Goal: Task Accomplishment & Management: Manage account settings

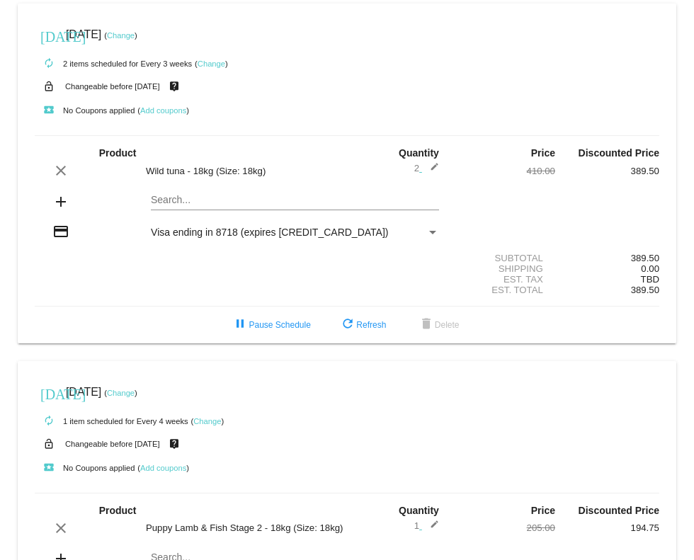
click at [217, 60] on link "Change" at bounding box center [211, 63] width 28 height 8
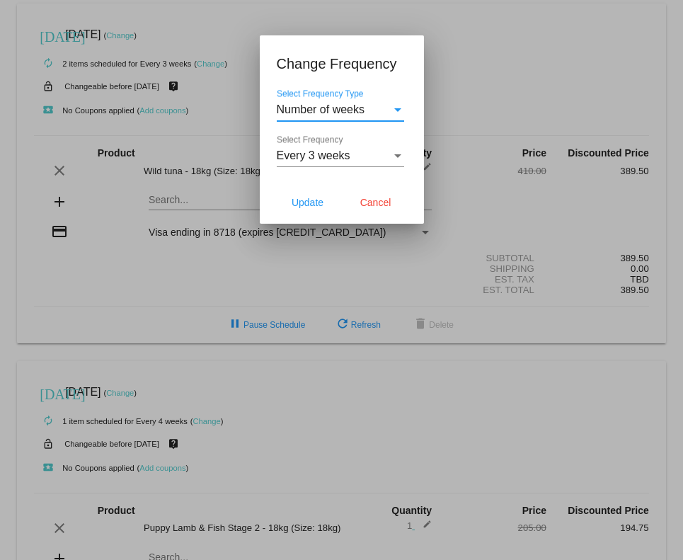
click at [397, 155] on div "Select Frequency" at bounding box center [397, 156] width 7 height 4
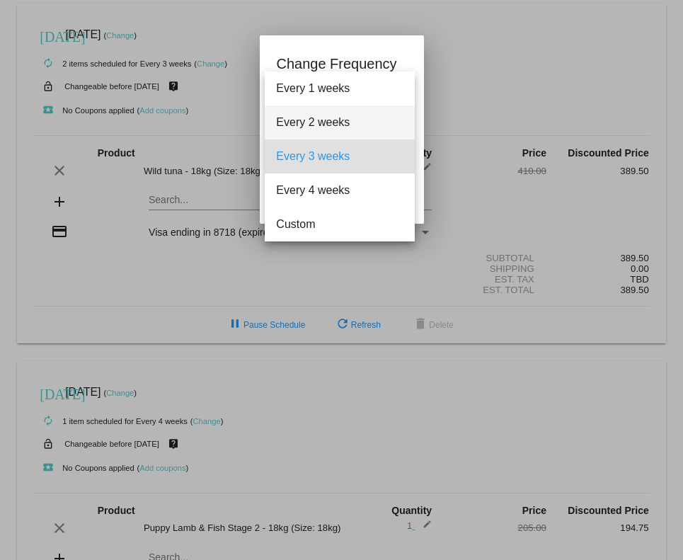
click at [347, 122] on span "Every 2 weeks" at bounding box center [339, 122] width 127 height 34
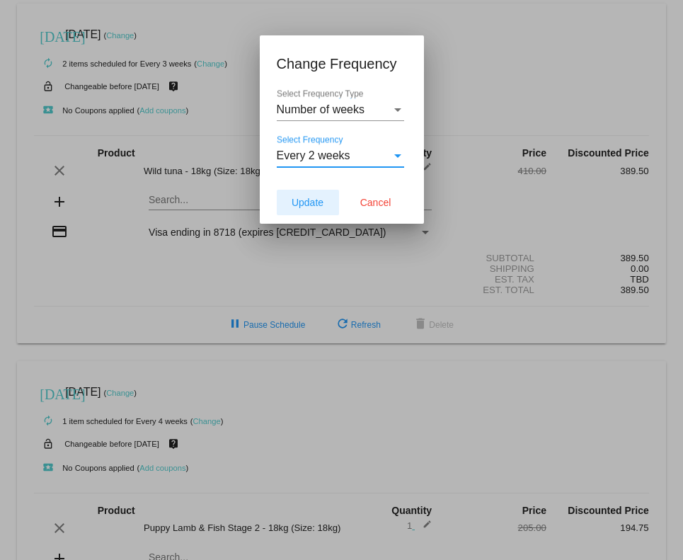
click at [307, 200] on span "Update" at bounding box center [308, 202] width 32 height 11
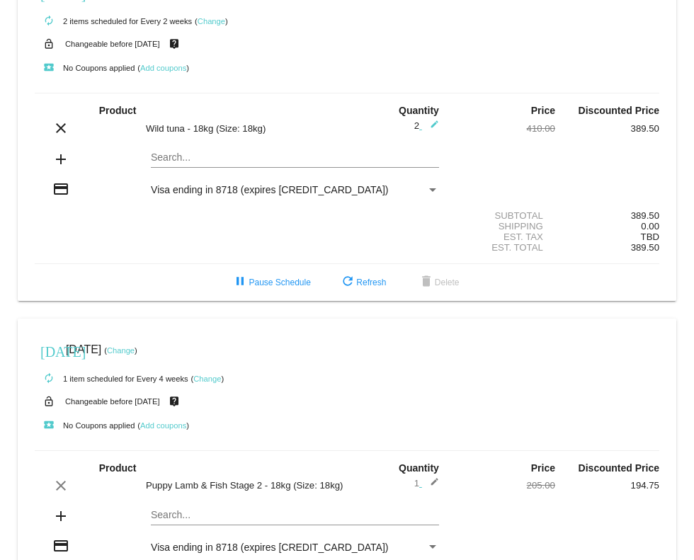
scroll to position [71, 0]
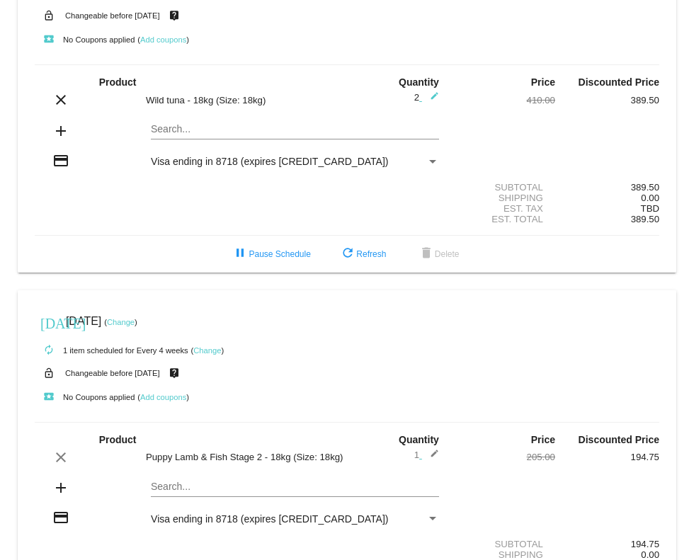
click at [211, 346] on link "Change" at bounding box center [207, 350] width 28 height 8
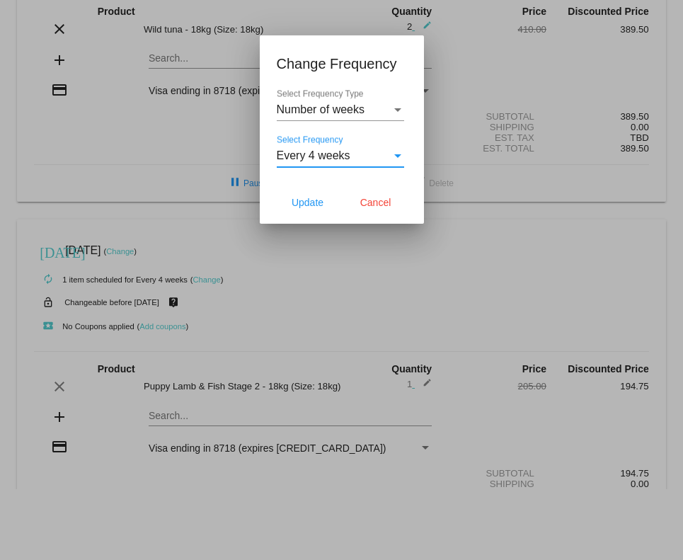
click at [401, 154] on div "Select Frequency" at bounding box center [397, 155] width 13 height 13
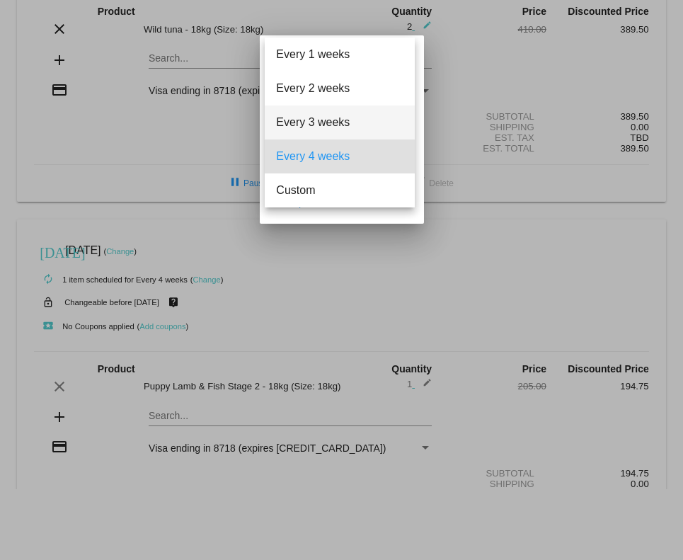
click at [372, 120] on span "Every 3 weeks" at bounding box center [339, 122] width 127 height 34
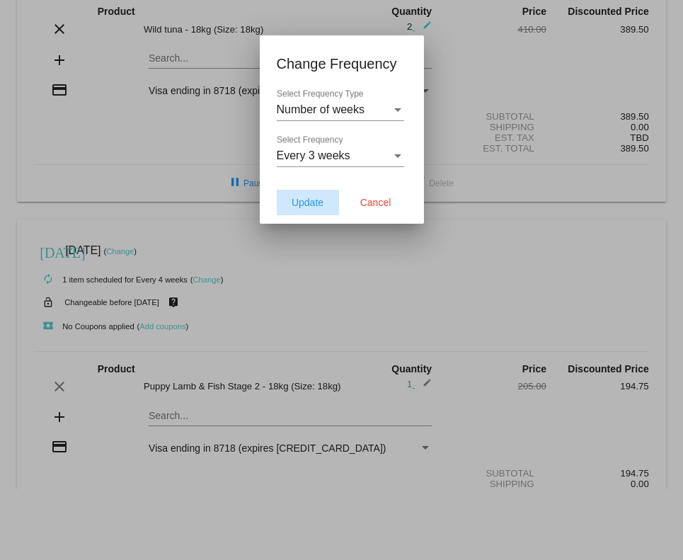
click at [306, 199] on span "Update" at bounding box center [308, 202] width 32 height 11
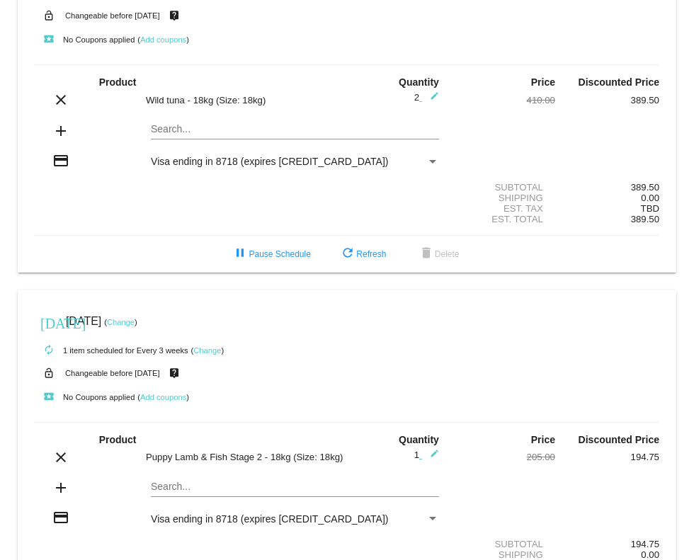
click at [134, 323] on link "Change" at bounding box center [121, 322] width 28 height 8
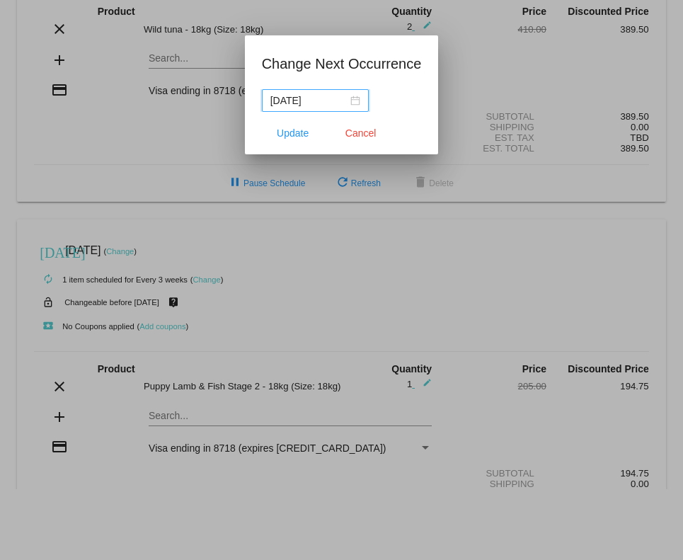
click at [355, 102] on div "[DATE]" at bounding box center [315, 101] width 90 height 16
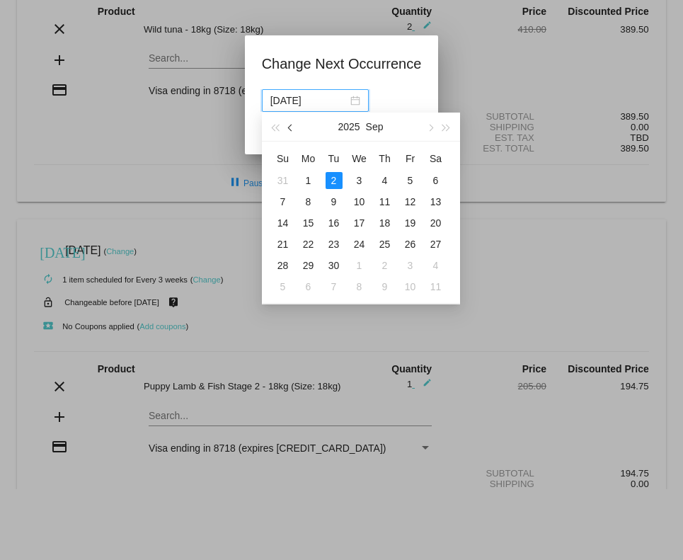
click at [293, 130] on button "button" at bounding box center [291, 127] width 16 height 28
click at [437, 224] on div "16" at bounding box center [435, 222] width 17 height 17
type input "[DATE]"
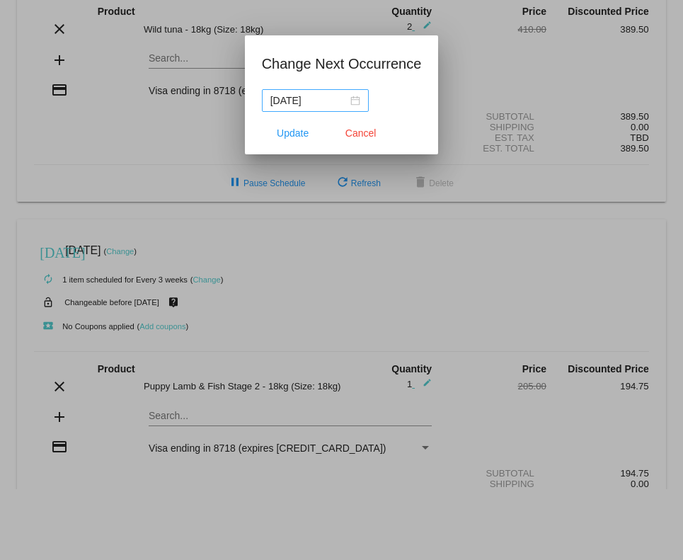
click at [356, 105] on div "[DATE]" at bounding box center [315, 101] width 90 height 16
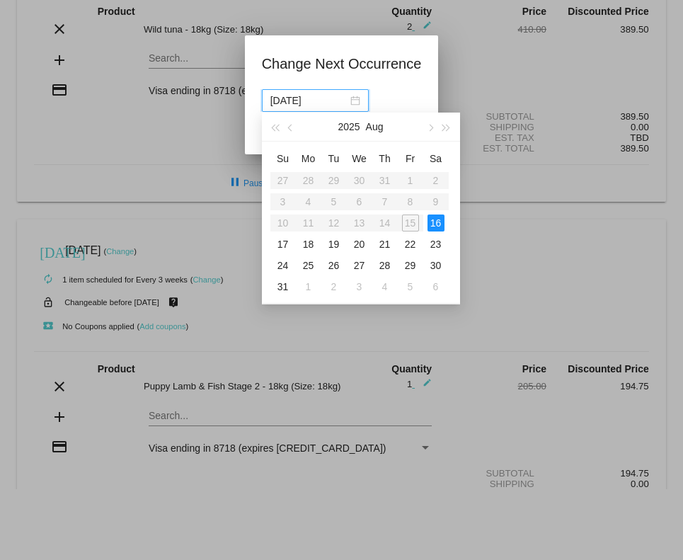
click at [411, 85] on app-change-next-occurrence-dialog "Change Next Occurrence [DATE] Update Cancel" at bounding box center [342, 103] width 160 height 102
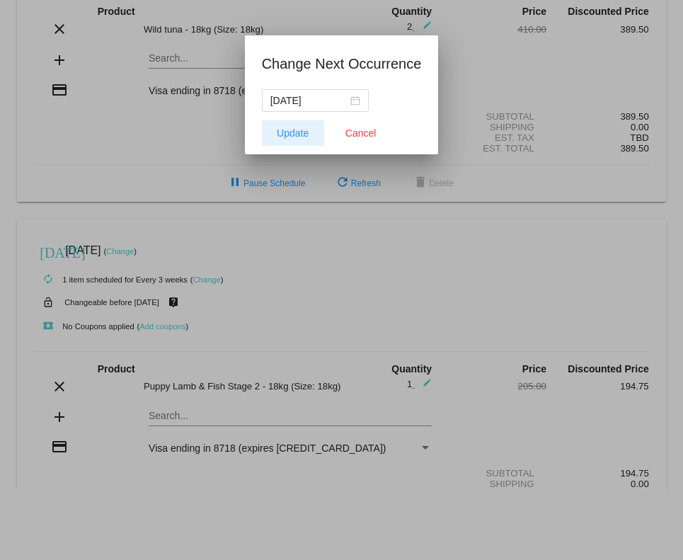
click at [294, 130] on span "Update" at bounding box center [293, 132] width 32 height 11
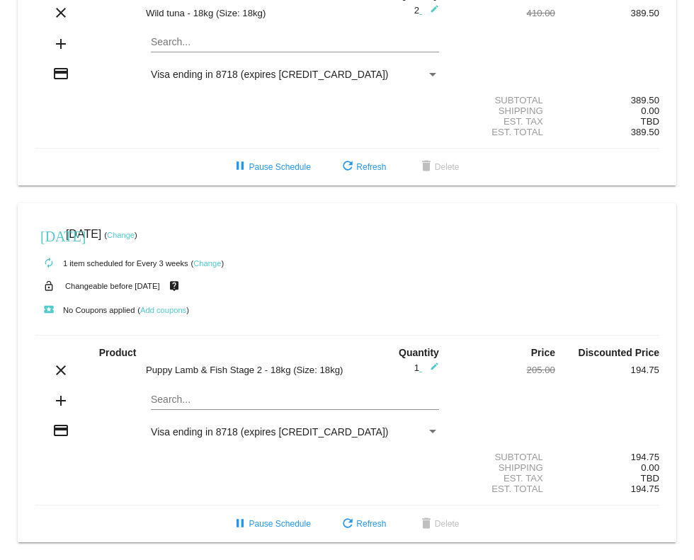
scroll to position [18, 0]
